Goal: Communication & Community: Participate in discussion

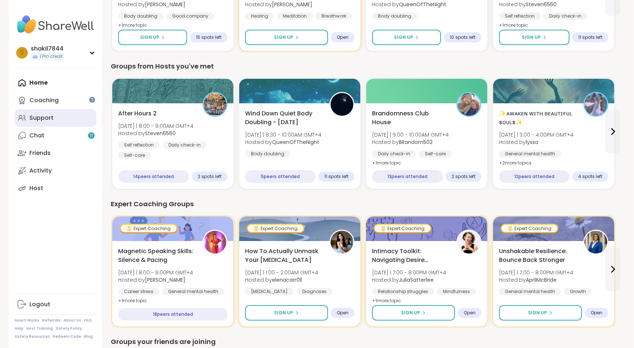
click at [50, 122] on link "Support" at bounding box center [56, 118] width 82 height 18
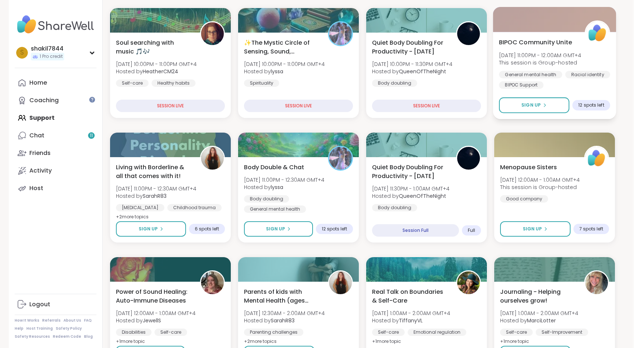
scroll to position [147, 1]
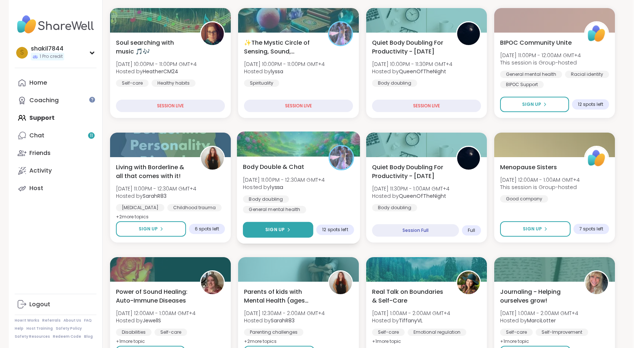
click at [289, 228] on icon at bounding box center [288, 230] width 4 height 4
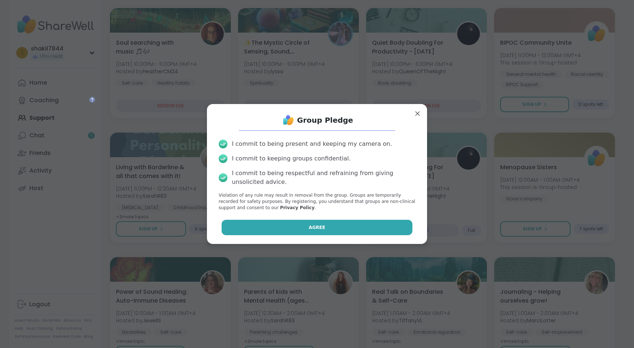
click at [303, 226] on button "Agree" at bounding box center [317, 227] width 191 height 15
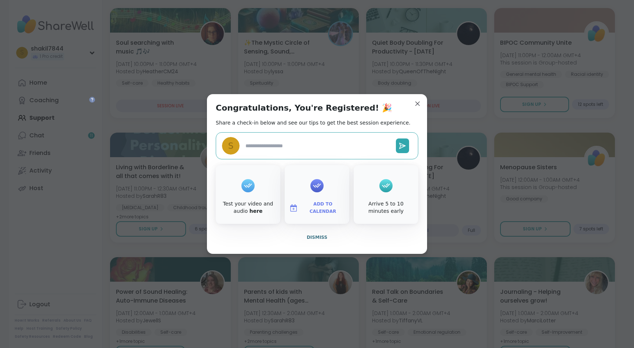
type textarea "*"
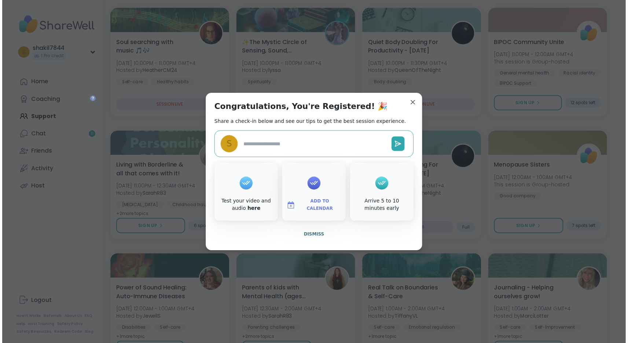
scroll to position [0, 0]
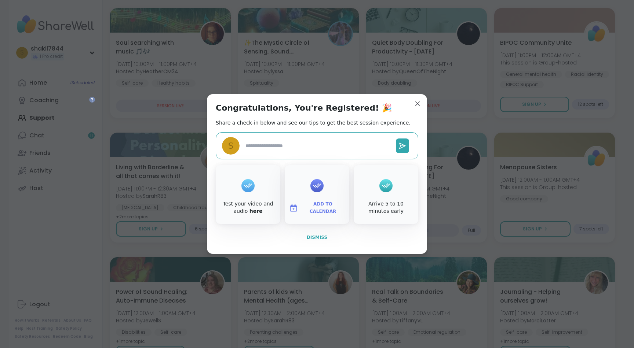
click at [320, 239] on span "Dismiss" at bounding box center [317, 237] width 21 height 5
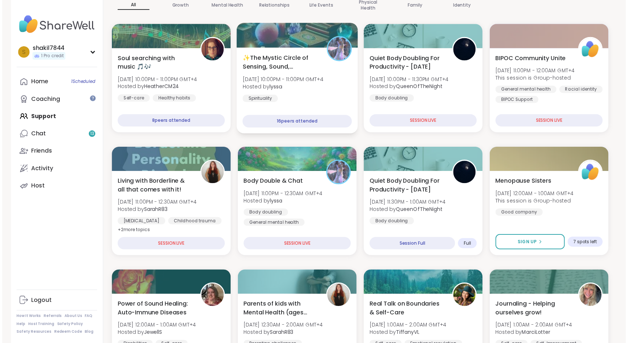
scroll to position [169, 0]
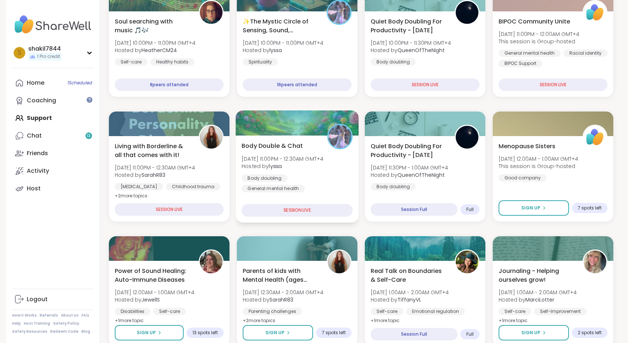
click at [343, 193] on div "Body Double & Chat Thu, Sep 11 | 11:00PM - 12:30AM GMT+4 Hosted by lyssa Body d…" at bounding box center [296, 178] width 123 height 87
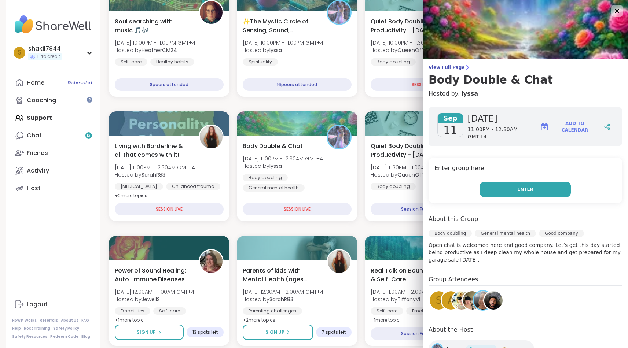
click at [509, 190] on button "Enter" at bounding box center [525, 189] width 91 height 15
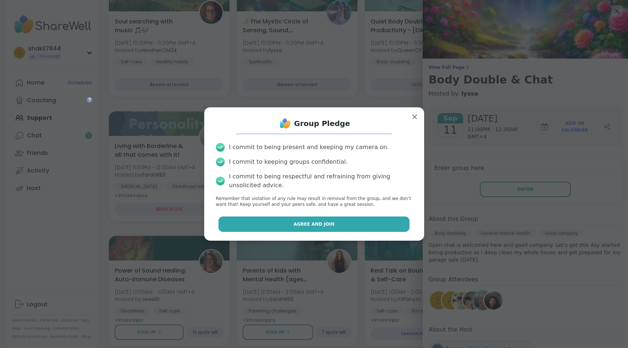
click at [329, 226] on span "Agree and Join" at bounding box center [314, 224] width 41 height 7
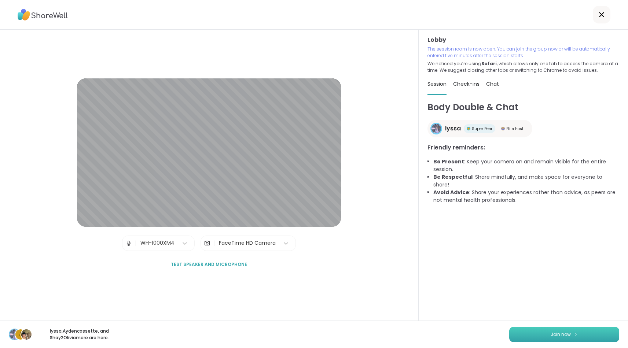
click at [535, 338] on button "Join now" at bounding box center [564, 334] width 110 height 15
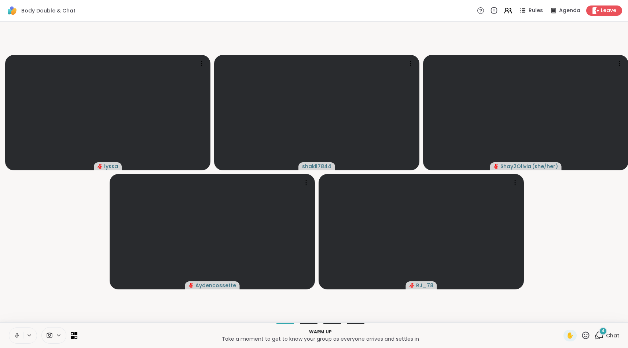
click at [16, 336] on icon at bounding box center [17, 336] width 7 height 7
click at [604, 332] on span "4" at bounding box center [603, 331] width 3 height 6
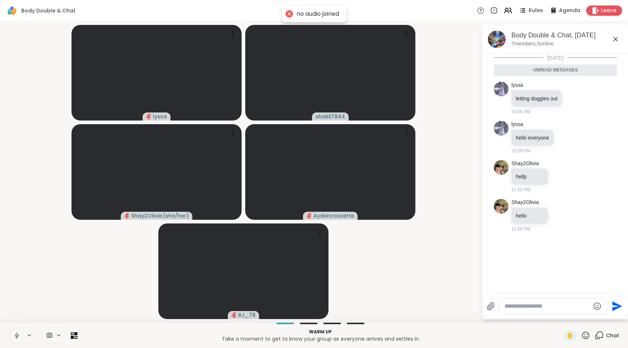
click at [532, 308] on textarea "Type your message" at bounding box center [547, 306] width 85 height 7
type textarea "*********"
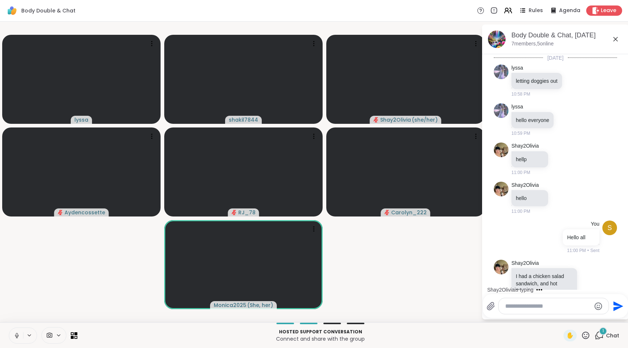
scroll to position [19, 0]
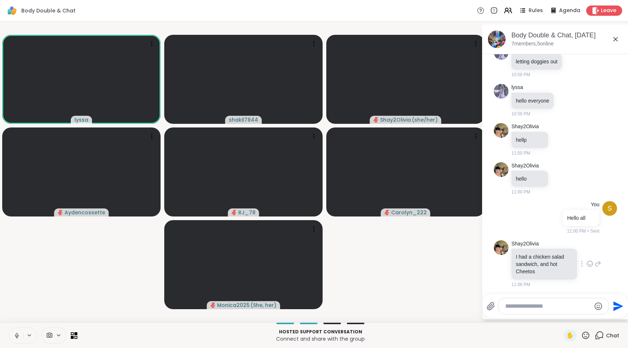
click at [588, 262] on icon at bounding box center [590, 263] width 7 height 7
click at [583, 253] on button "Select Reaction: Heart" at bounding box center [590, 252] width 15 height 15
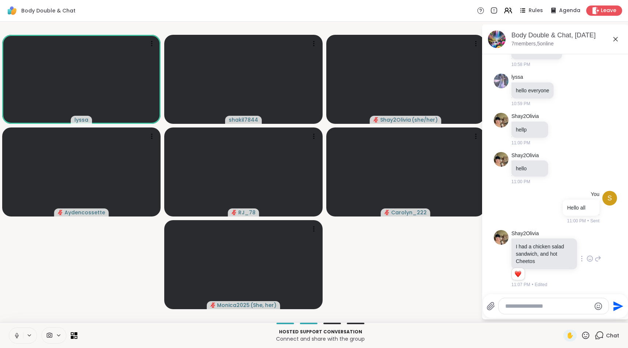
click at [551, 306] on textarea "Type your message" at bounding box center [547, 306] width 85 height 7
click at [552, 307] on textarea "Type your message" at bounding box center [547, 306] width 85 height 7
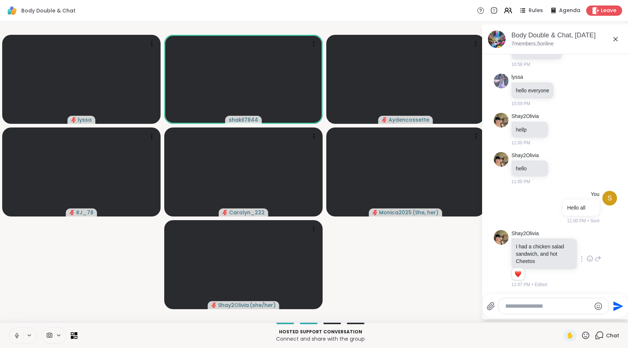
click at [17, 337] on icon at bounding box center [17, 336] width 7 height 7
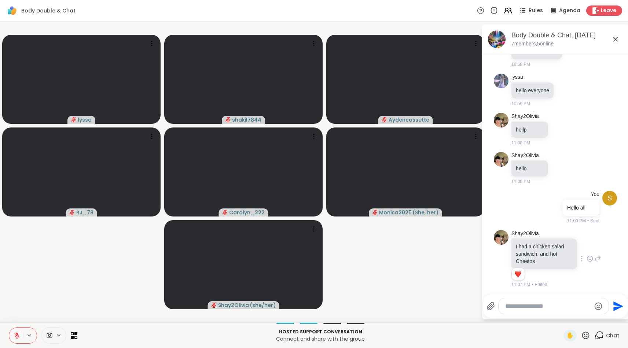
click at [534, 304] on textarea "Type your message" at bounding box center [547, 306] width 85 height 7
click at [547, 300] on div at bounding box center [554, 307] width 110 height 16
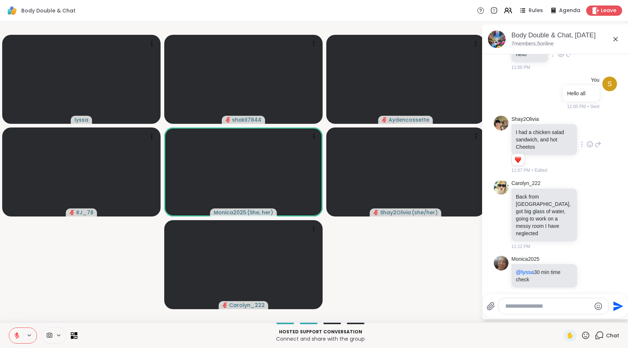
scroll to position [154, 0]
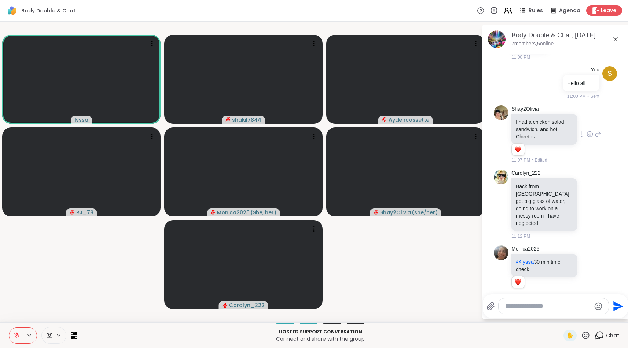
click at [533, 308] on textarea "Type your message" at bounding box center [547, 306] width 85 height 7
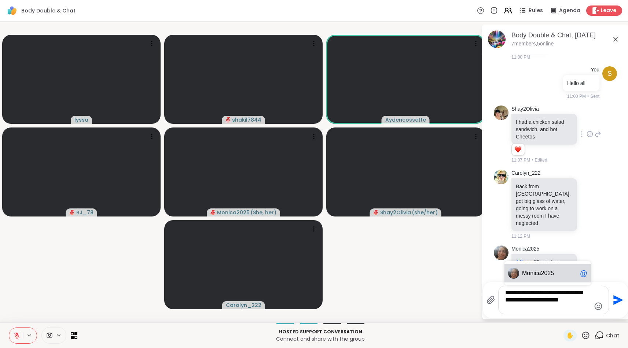
type textarea "**********"
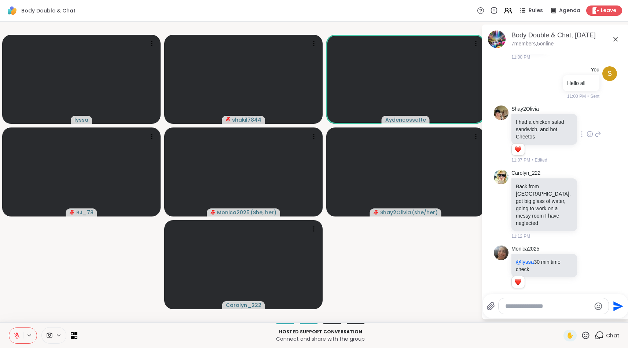
scroll to position [215, 0]
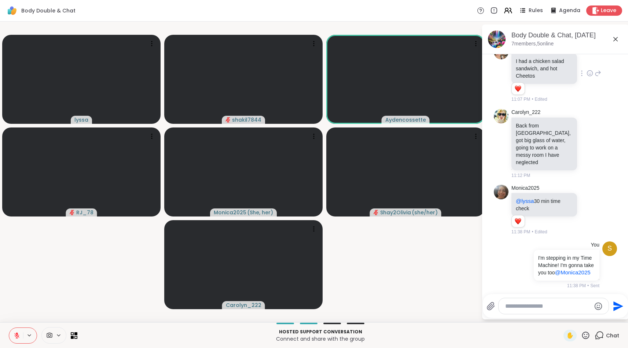
type textarea "*"
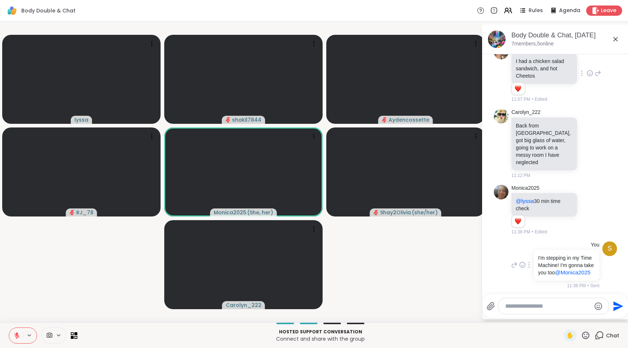
click at [530, 262] on icon at bounding box center [528, 265] width 1 height 6
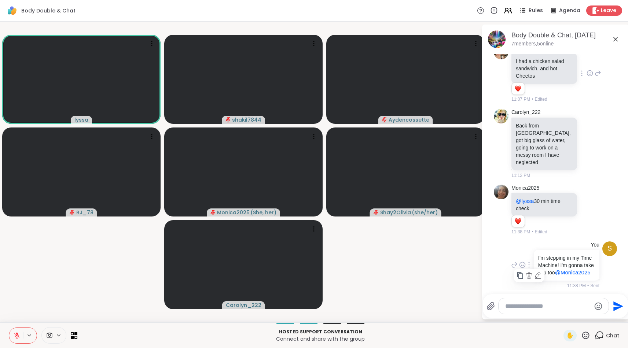
click at [542, 272] on icon at bounding box center [537, 275] width 7 height 7
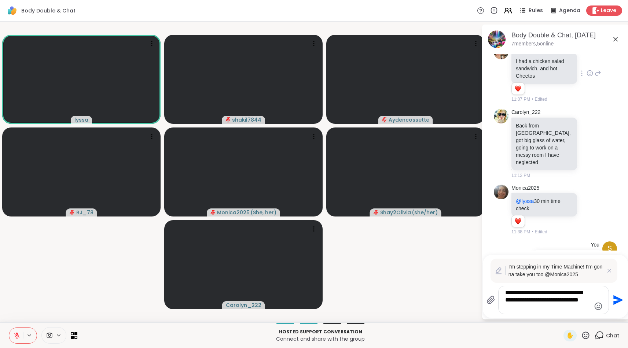
click at [574, 300] on textarea "**********" at bounding box center [547, 300] width 85 height 22
click at [571, 301] on textarea "**********" at bounding box center [547, 300] width 85 height 22
type textarea "**********"
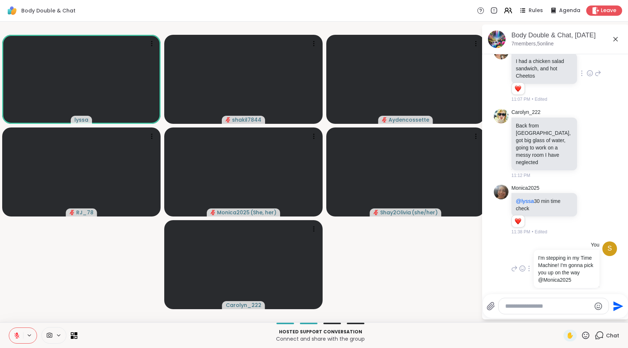
scroll to position [223, 0]
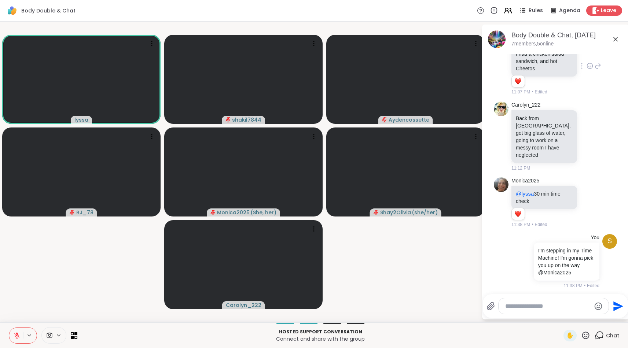
click at [553, 303] on textarea "Type your message" at bounding box center [547, 306] width 85 height 7
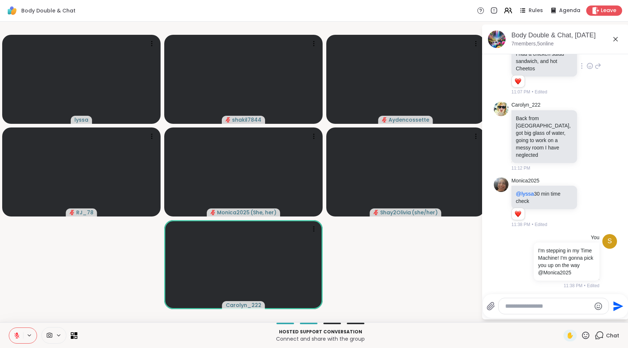
scroll to position [233, 0]
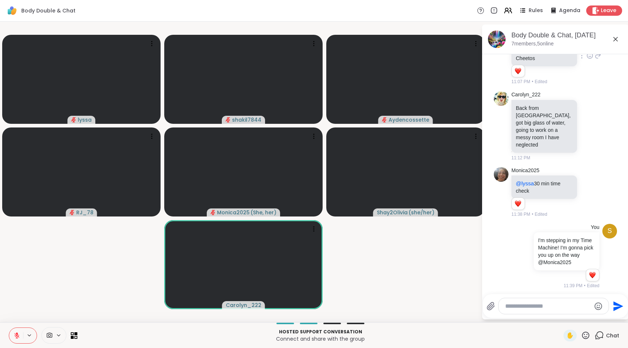
click at [21, 334] on button at bounding box center [16, 335] width 14 height 15
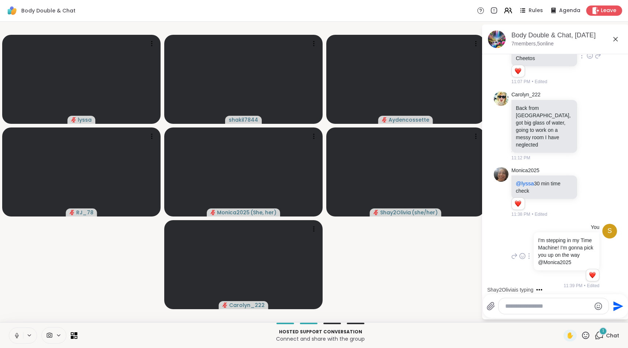
scroll to position [308, 0]
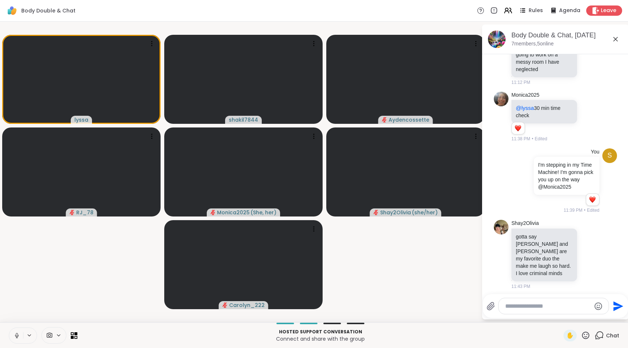
click at [533, 308] on textarea "Type your message" at bounding box center [547, 306] width 85 height 7
click at [587, 252] on icon at bounding box center [590, 254] width 7 height 7
click at [583, 239] on button "Select Reaction: Heart" at bounding box center [590, 242] width 15 height 15
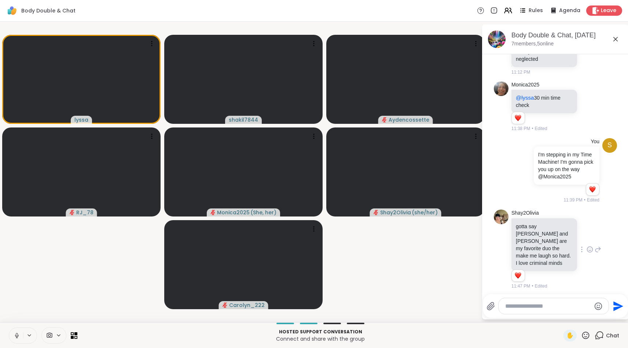
click at [538, 310] on textarea "Type your message" at bounding box center [547, 306] width 85 height 7
type textarea "**********"
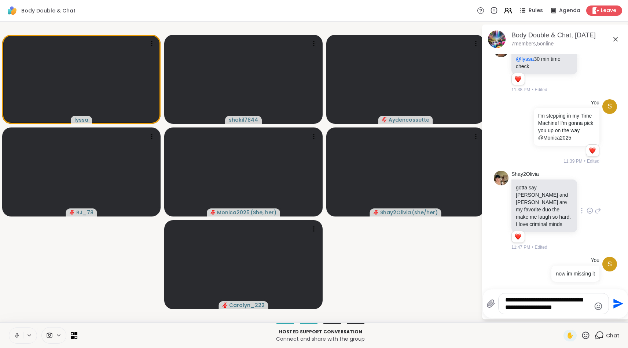
type textarea "**********"
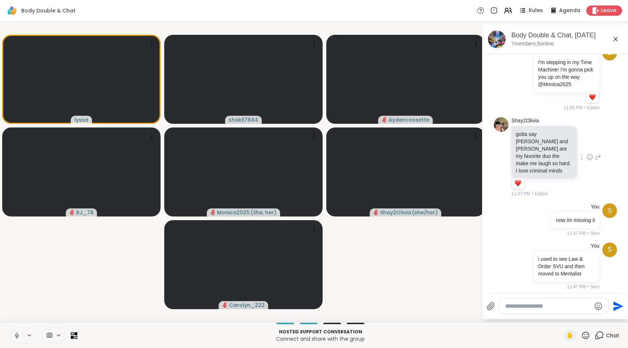
click at [15, 337] on icon at bounding box center [17, 336] width 7 height 7
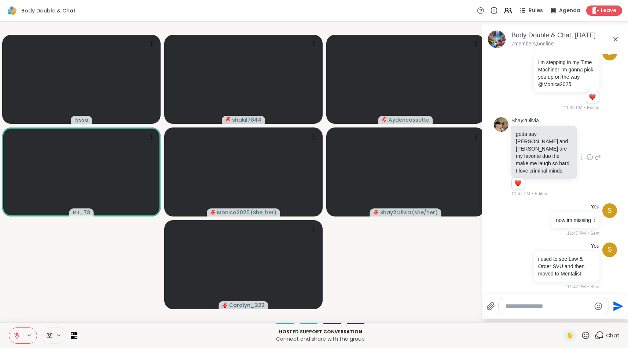
click at [15, 335] on icon at bounding box center [17, 336] width 7 height 7
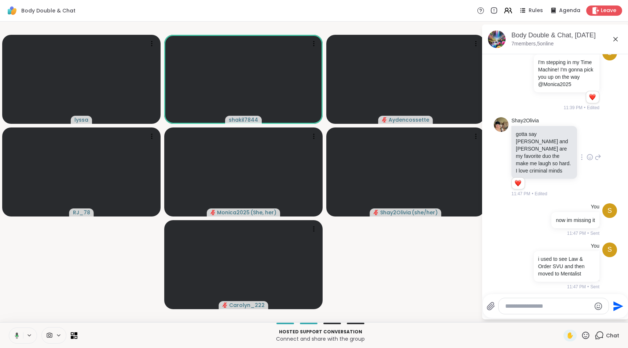
click at [3, 335] on div "Hosted support conversation Connect and share with the group ✋ Chat" at bounding box center [314, 336] width 628 height 26
click at [8, 337] on button at bounding box center [15, 335] width 15 height 15
click at [12, 337] on button at bounding box center [15, 335] width 15 height 15
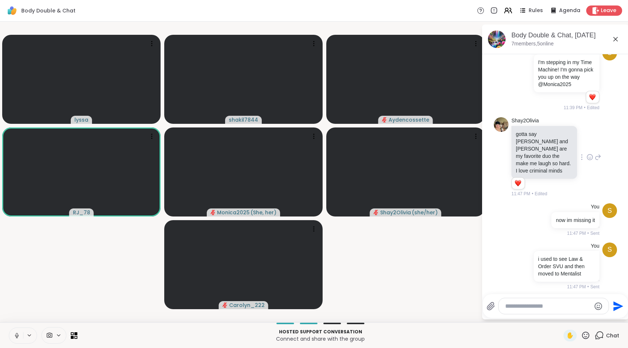
click at [10, 336] on button at bounding box center [16, 335] width 14 height 15
click at [556, 306] on textarea "Type your message" at bounding box center [547, 306] width 85 height 7
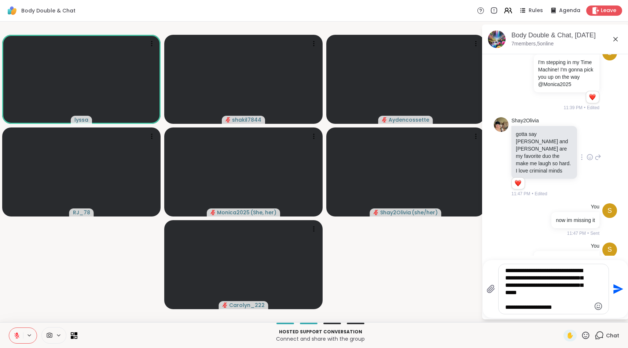
type textarea "**********"
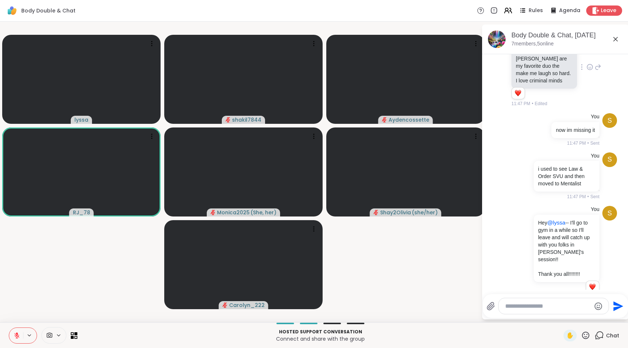
scroll to position [512, 0]
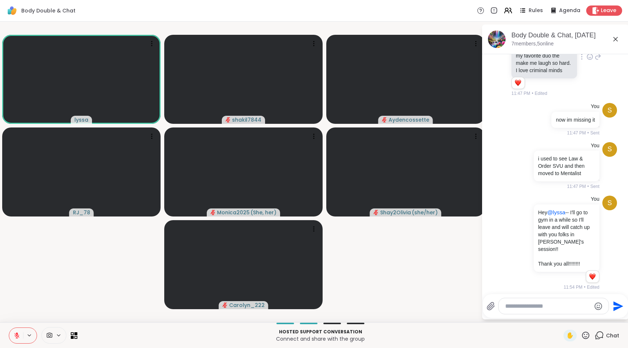
click at [517, 307] on textarea "Type your message" at bounding box center [547, 306] width 85 height 7
type textarea "*"
type textarea "**********"
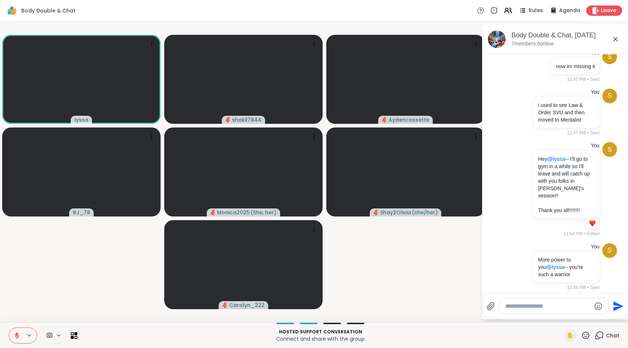
click at [432, 282] on video-player-container "lyssa shakil7844 Aydencossette RJ_78 Monica2025 ( She, her ) Shay2Olivia ( she/…" at bounding box center [240, 172] width 473 height 295
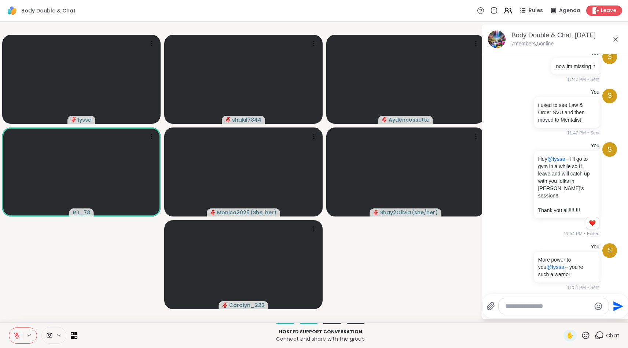
click at [553, 305] on textarea "Type your message" at bounding box center [547, 306] width 85 height 7
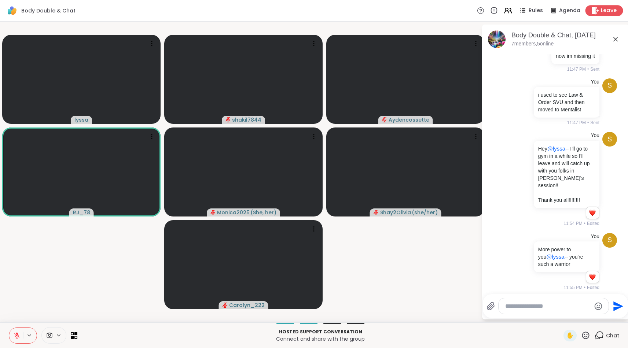
click at [616, 10] on span "Leave" at bounding box center [609, 11] width 16 height 8
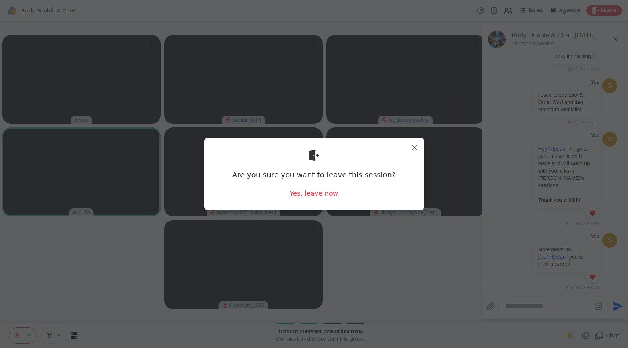
click at [322, 192] on div "Yes, leave now" at bounding box center [314, 193] width 48 height 9
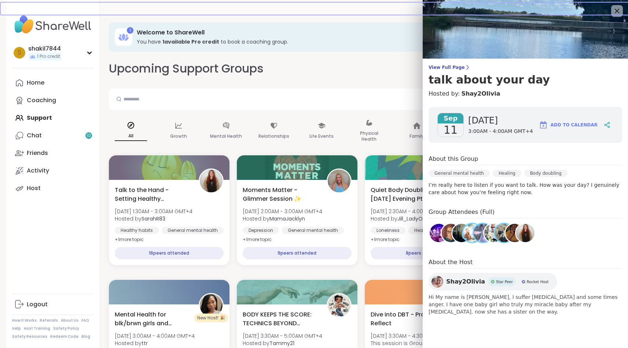
scroll to position [120, 0]
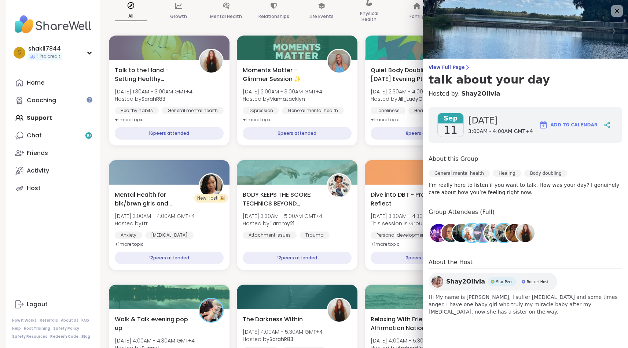
click at [91, 228] on div "s shakil7844 1 Pro credit Profile Membership Settings Help Home Coaching Suppor…" at bounding box center [53, 174] width 94 height 348
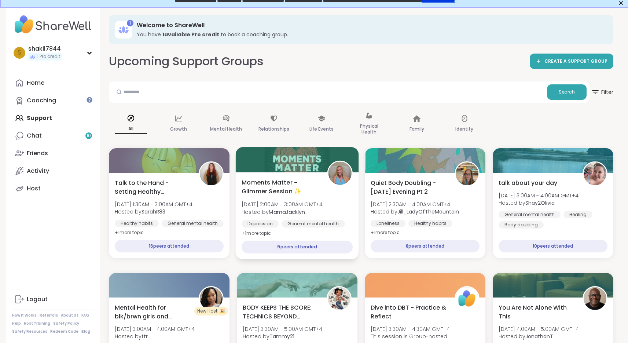
scroll to position [0, 0]
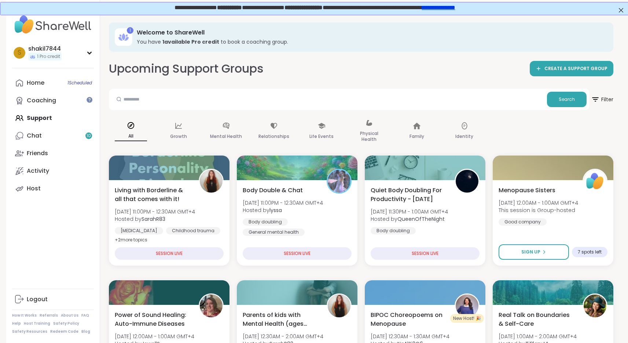
click at [530, 122] on div "All Growth Mental Health Relationships Life Events Physical Health Family Ident…" at bounding box center [361, 131] width 505 height 37
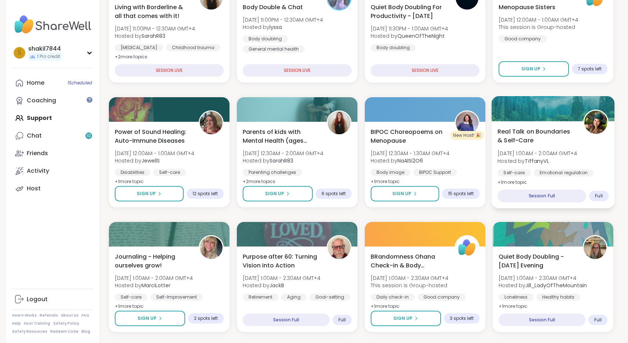
scroll to position [193, 0]
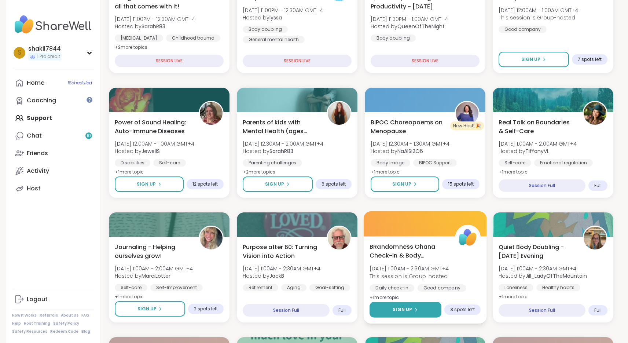
click at [434, 306] on button "Sign Up" at bounding box center [406, 310] width 72 height 16
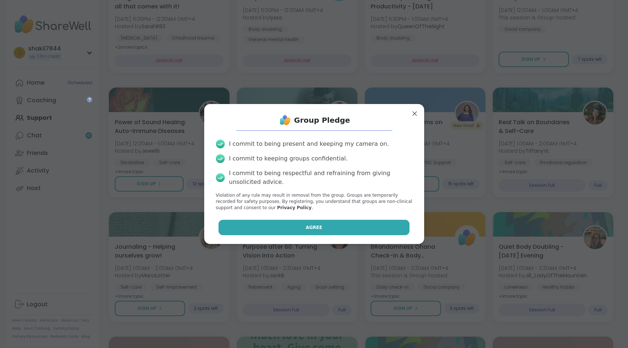
click at [384, 233] on button "Agree" at bounding box center [314, 227] width 191 height 15
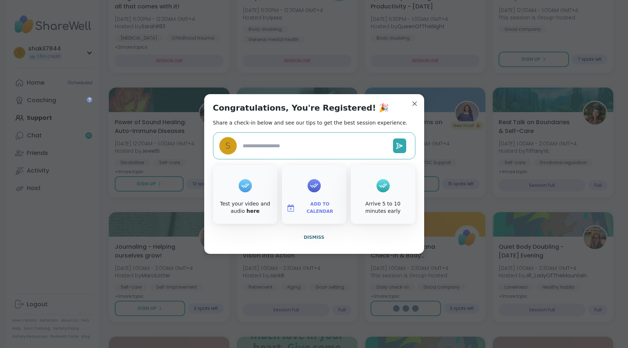
type textarea "*"
click at [322, 238] on span "Dismiss" at bounding box center [314, 237] width 21 height 5
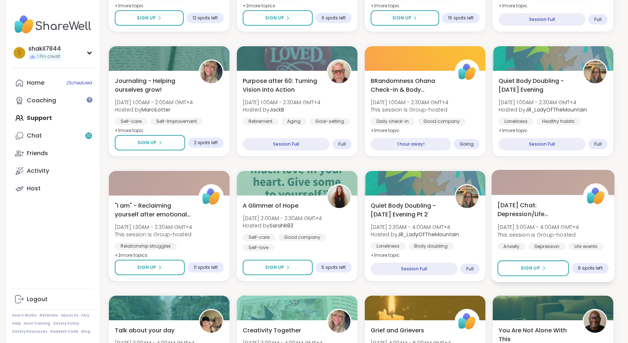
scroll to position [363, 0]
